Goal: Transaction & Acquisition: Purchase product/service

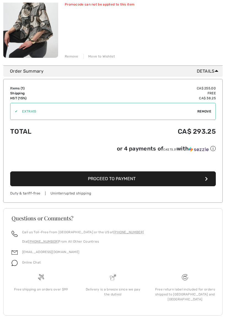
scroll to position [106, 0]
click at [203, 111] on span "Remove" at bounding box center [204, 111] width 14 height 5
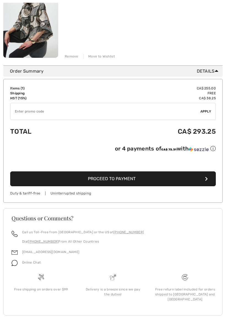
click at [206, 110] on span "Apply" at bounding box center [205, 111] width 11 height 5
click at [24, 109] on input "TEXT" at bounding box center [105, 111] width 190 height 17
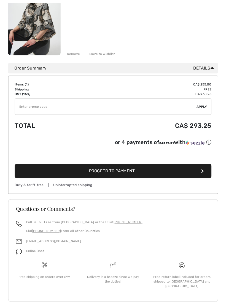
scroll to position [105, 0]
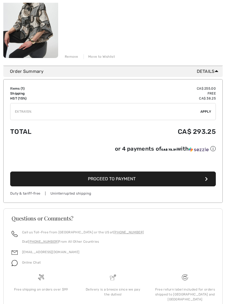
type input "EXTRA15"
click at [206, 111] on span "Apply" at bounding box center [205, 111] width 11 height 5
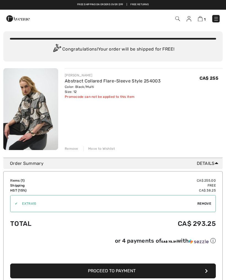
scroll to position [0, 0]
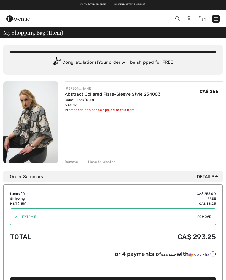
click at [18, 216] on div "✔" at bounding box center [13, 217] width 7 height 5
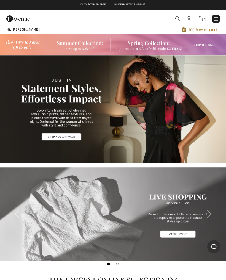
click at [199, 20] on img at bounding box center [200, 18] width 5 height 5
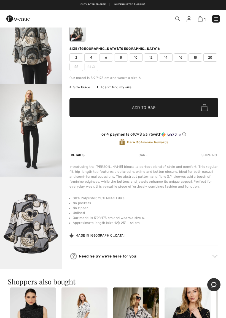
scroll to position [352, 0]
click at [37, 230] on img "6 / 6" at bounding box center [31, 223] width 62 height 92
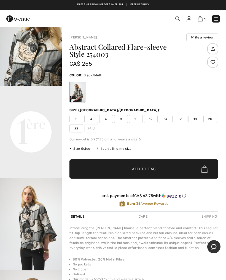
scroll to position [125, 0]
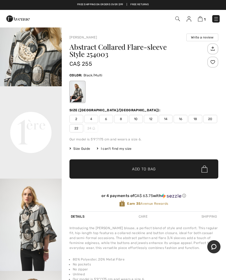
click at [39, 117] on video "Your browser does not support the video tag." at bounding box center [31, 101] width 62 height 31
click at [41, 117] on video "Your browser does not support the video tag." at bounding box center [31, 101] width 62 height 31
click at [36, 117] on video "Your browser does not support the video tag." at bounding box center [31, 101] width 62 height 31
click at [34, 117] on video "Your browser does not support the video tag." at bounding box center [31, 101] width 62 height 31
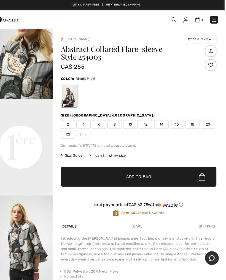
scroll to position [0, 0]
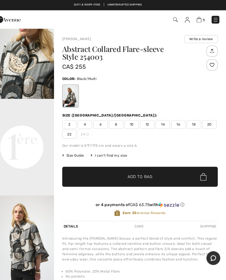
click at [198, 20] on img at bounding box center [200, 18] width 5 height 5
click at [198, 17] on img at bounding box center [200, 18] width 5 height 5
click at [198, 19] on img at bounding box center [200, 18] width 5 height 5
click at [198, 18] on img at bounding box center [200, 18] width 5 height 5
click at [198, 21] on img at bounding box center [200, 18] width 5 height 5
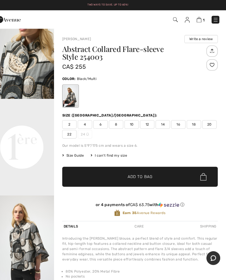
click at [198, 19] on img at bounding box center [200, 18] width 5 height 5
click at [198, 17] on img at bounding box center [200, 18] width 5 height 5
